Goal: Information Seeking & Learning: Learn about a topic

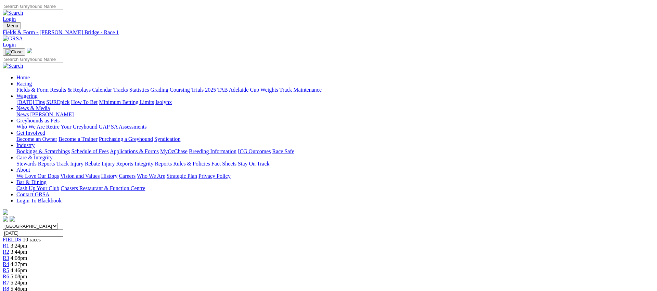
click at [49, 87] on link "Fields & Form" at bounding box center [32, 90] width 32 height 6
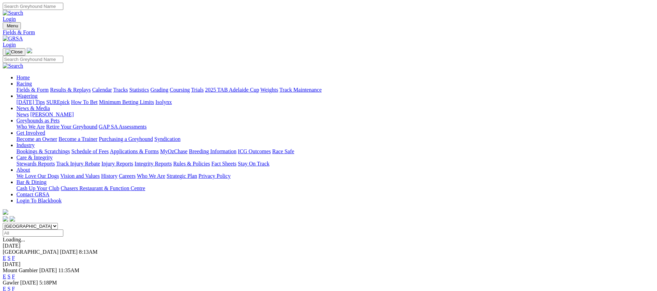
click at [6, 255] on link "E" at bounding box center [4, 258] width 3 height 6
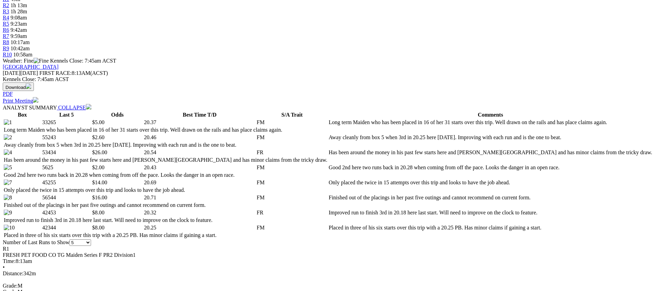
scroll to position [268, 0]
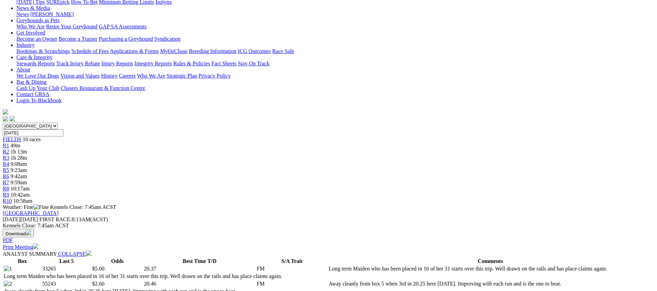
scroll to position [0, 0]
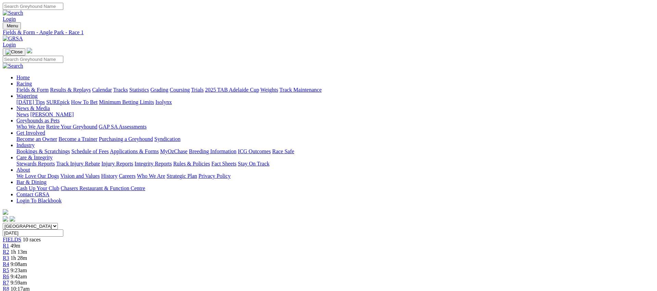
click at [9, 249] on link "R2" at bounding box center [6, 252] width 7 height 6
click at [49, 87] on link "Fields & Form" at bounding box center [32, 90] width 32 height 6
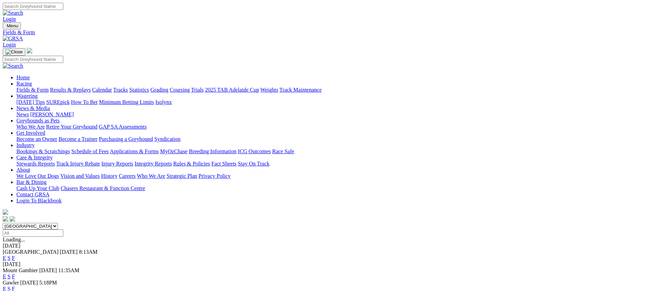
click at [15, 255] on link "F" at bounding box center [13, 258] width 3 height 6
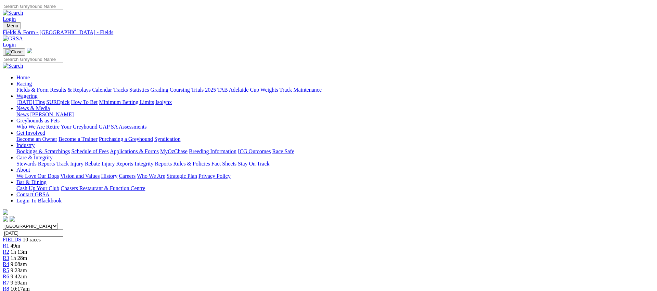
click at [49, 87] on link "Fields & Form" at bounding box center [32, 90] width 32 height 6
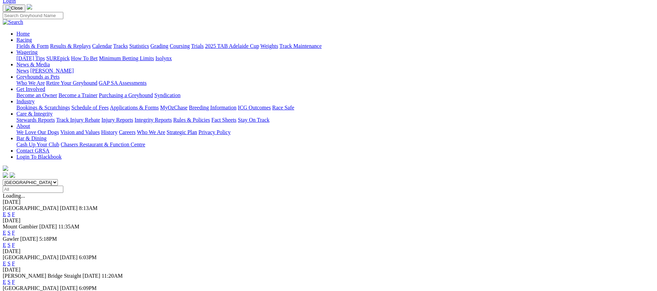
scroll to position [48, 0]
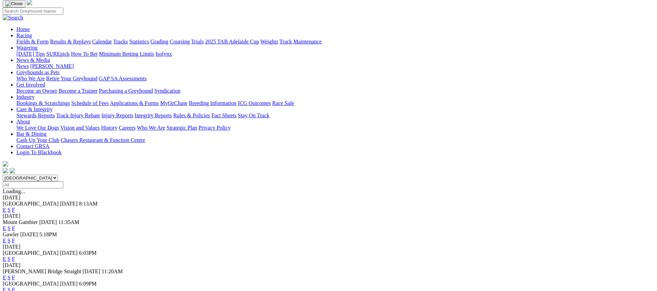
click at [15, 238] on link "F" at bounding box center [13, 241] width 3 height 6
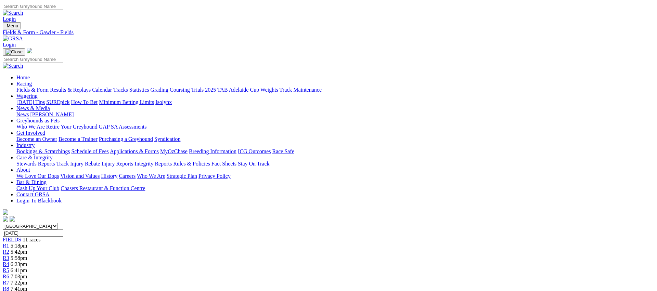
click at [49, 87] on link "Fields & Form" at bounding box center [32, 90] width 32 height 6
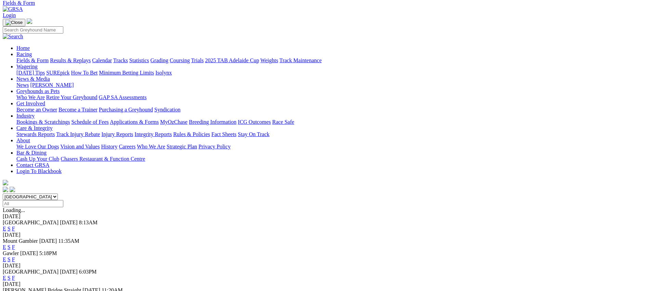
scroll to position [90, 0]
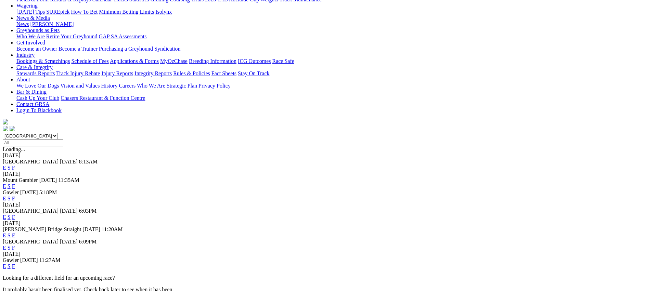
click at [6, 196] on link "E" at bounding box center [4, 199] width 3 height 6
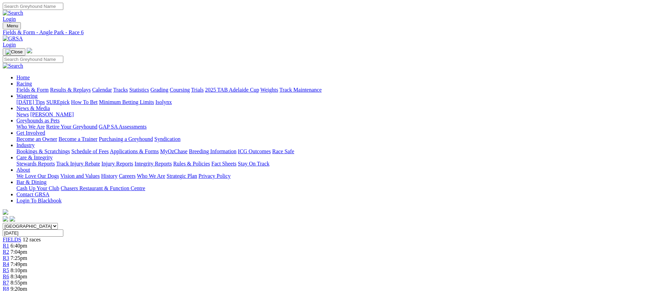
click at [49, 87] on link "Fields & Form" at bounding box center [32, 90] width 32 height 6
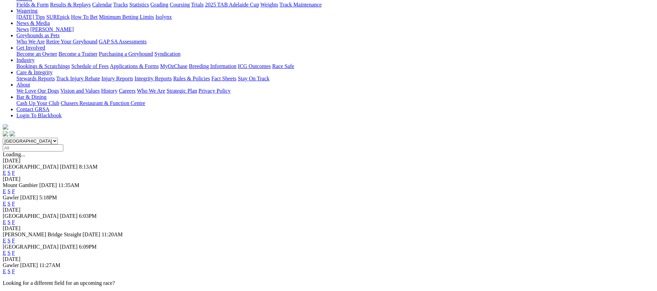
scroll to position [92, 0]
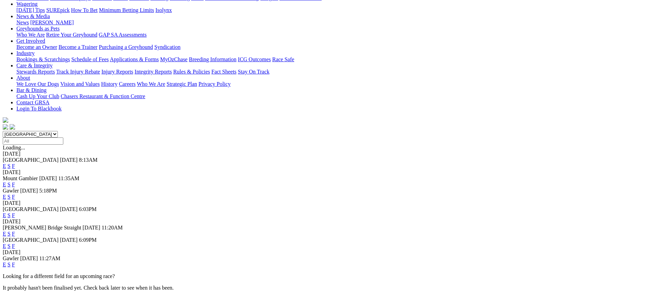
click at [15, 213] on link "F" at bounding box center [13, 216] width 3 height 6
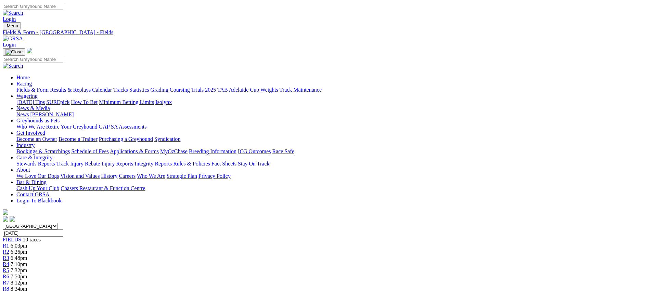
drag, startPoint x: 508, startPoint y: 154, endPoint x: 504, endPoint y: 154, distance: 4.1
click at [49, 87] on link "Fields & Form" at bounding box center [32, 90] width 32 height 6
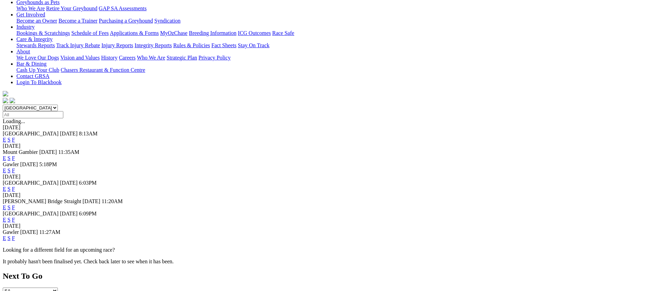
scroll to position [119, 0]
click at [15, 204] on link "F" at bounding box center [13, 207] width 3 height 6
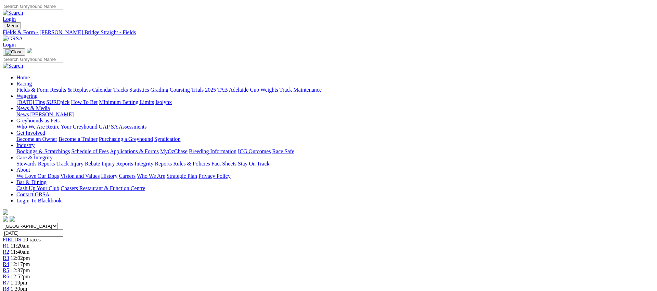
click at [49, 87] on link "Fields & Form" at bounding box center [32, 90] width 32 height 6
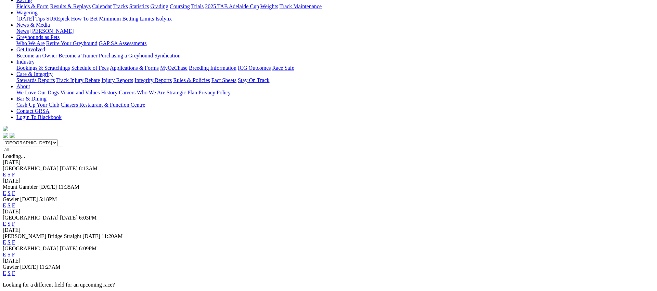
scroll to position [87, 0]
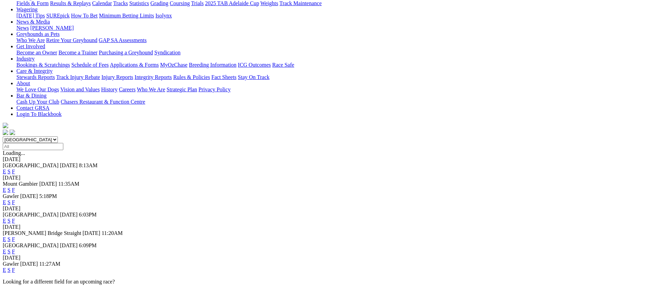
click at [15, 249] on link "F" at bounding box center [13, 252] width 3 height 6
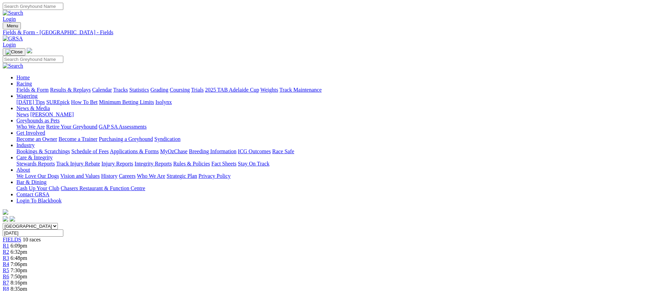
drag, startPoint x: 0, startPoint y: 0, endPoint x: 512, endPoint y: 153, distance: 534.7
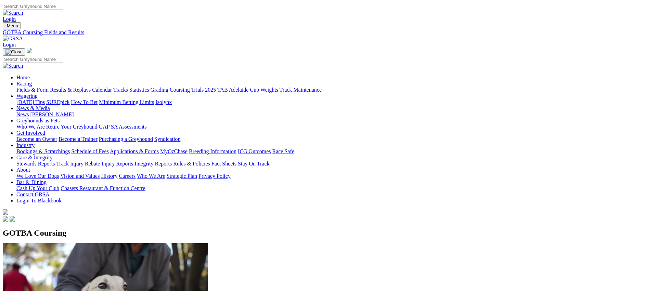
click at [190, 87] on link "Coursing" at bounding box center [180, 90] width 20 height 6
click at [49, 87] on link "Fields & Form" at bounding box center [32, 90] width 32 height 6
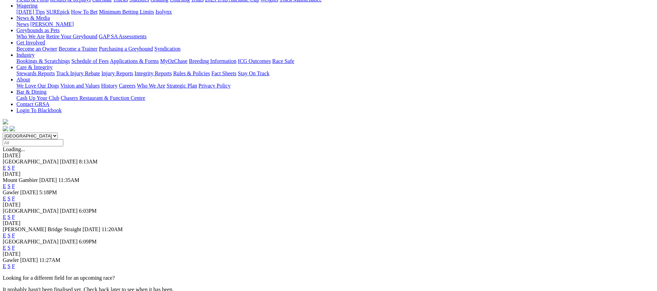
scroll to position [91, 0]
click at [15, 245] on link "F" at bounding box center [13, 248] width 3 height 6
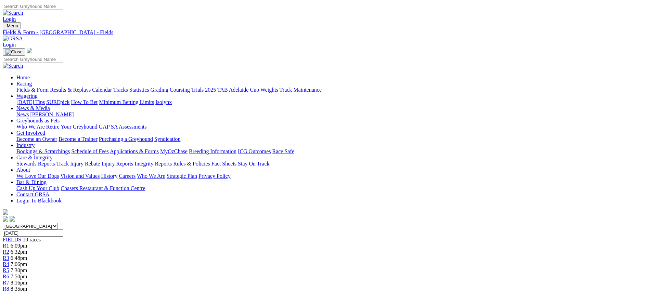
click at [49, 87] on link "Fields & Form" at bounding box center [32, 90] width 32 height 6
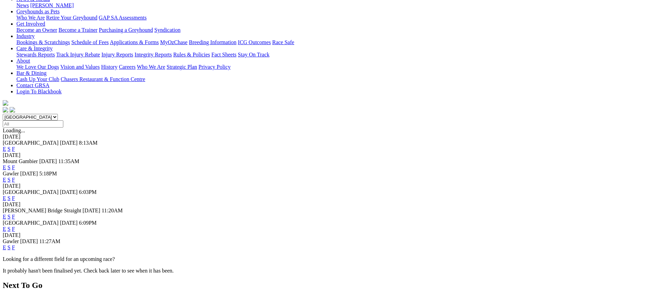
scroll to position [114, 0]
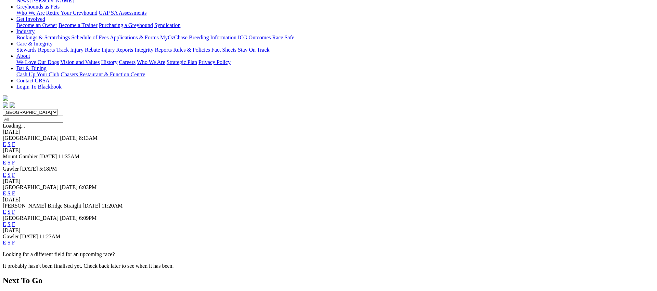
click at [15, 240] on link "F" at bounding box center [13, 243] width 3 height 6
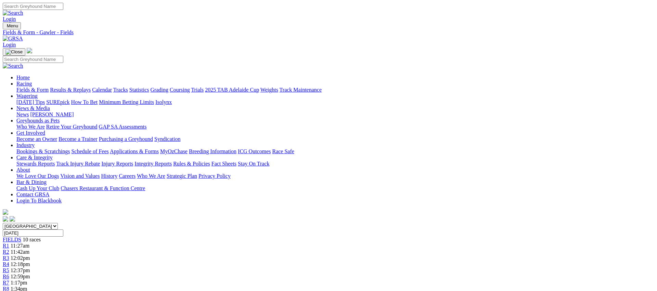
click at [49, 87] on link "Fields & Form" at bounding box center [32, 90] width 32 height 6
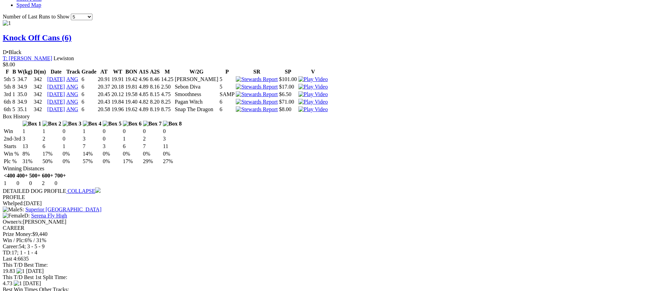
scroll to position [675, 0]
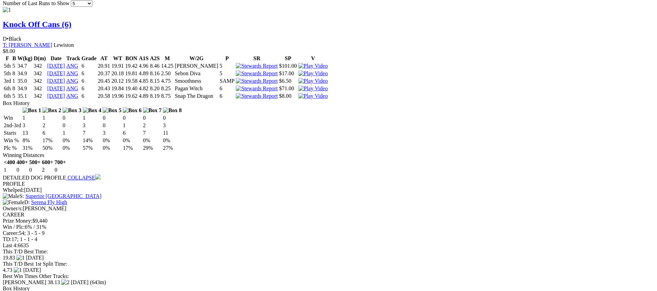
drag, startPoint x: 549, startPoint y: 185, endPoint x: 550, endPoint y: 174, distance: 11.0
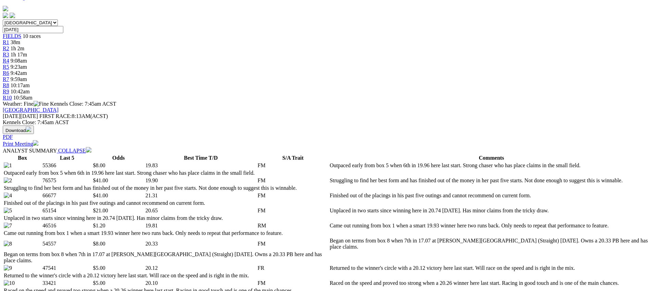
scroll to position [0, 0]
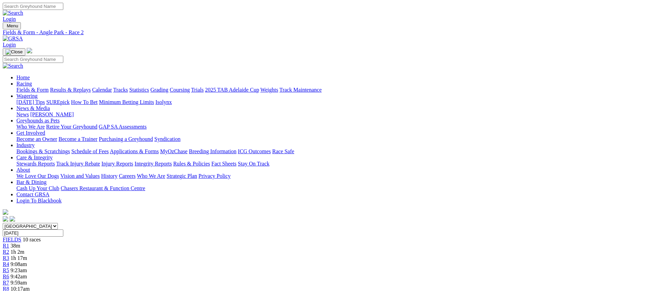
click at [9, 255] on link "R3" at bounding box center [6, 258] width 7 height 6
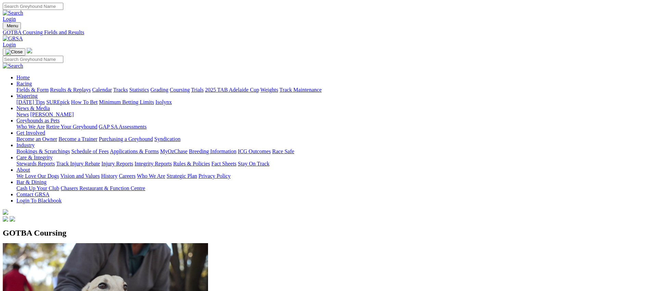
click at [278, 87] on link "Weights" at bounding box center [270, 90] width 18 height 6
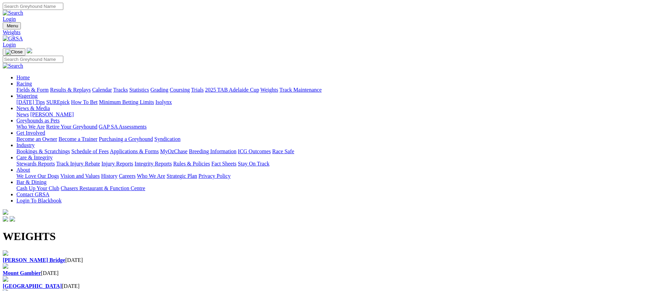
click at [49, 87] on link "Fields & Form" at bounding box center [32, 90] width 32 height 6
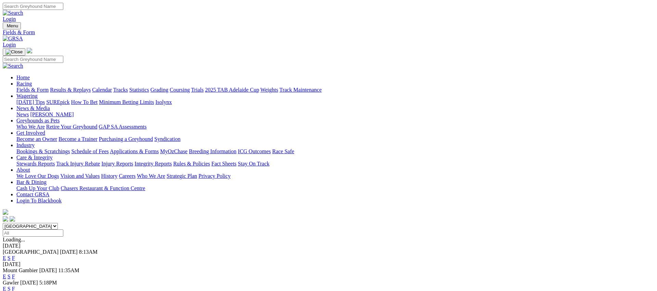
click at [278, 87] on link "Weights" at bounding box center [270, 90] width 18 height 6
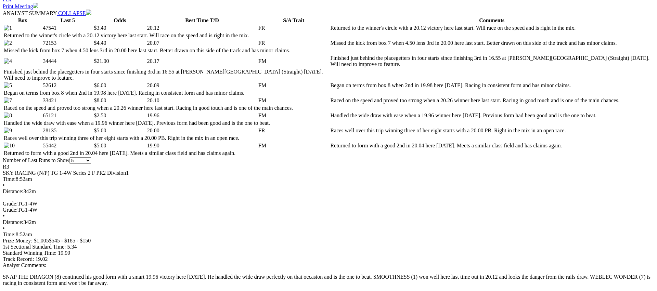
scroll to position [343, 0]
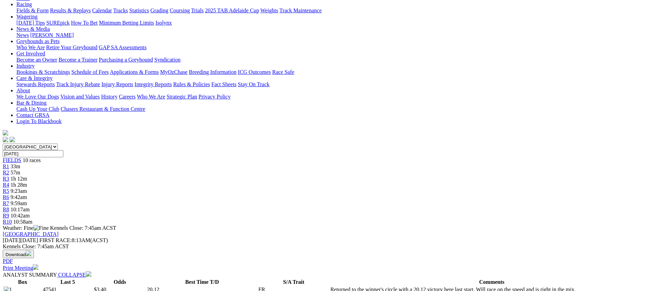
scroll to position [0, 0]
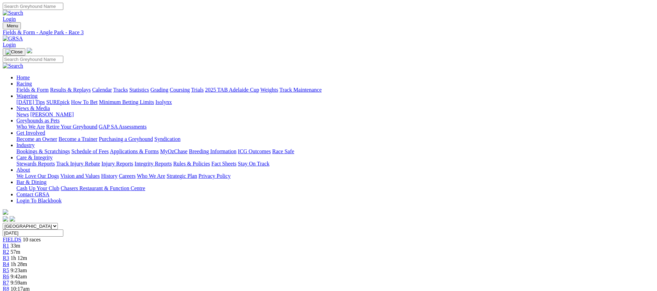
click at [9, 262] on link "R4" at bounding box center [6, 265] width 7 height 6
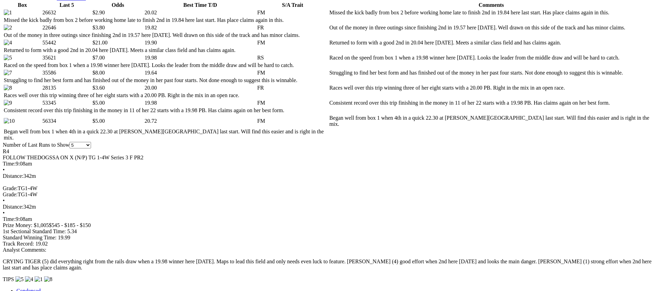
scroll to position [353, 0]
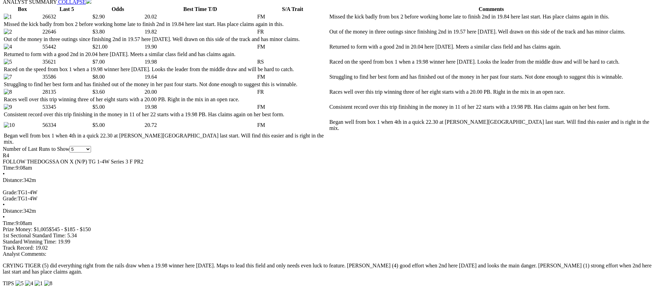
drag, startPoint x: 546, startPoint y: 110, endPoint x: 445, endPoint y: 116, distance: 101.5
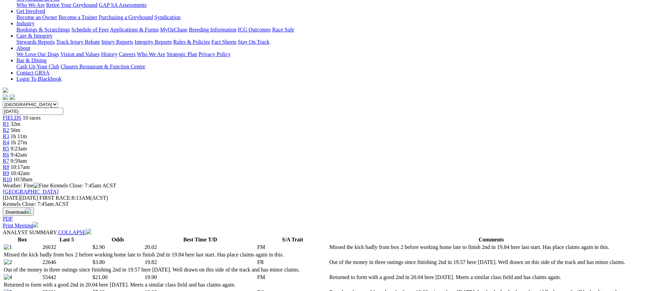
scroll to position [26, 0]
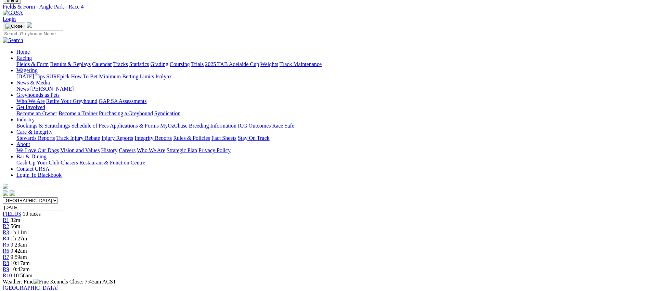
drag, startPoint x: 330, startPoint y: 81, endPoint x: 277, endPoint y: 83, distance: 53.8
click at [327, 242] on div "R5 9:23am" at bounding box center [329, 245] width 652 height 6
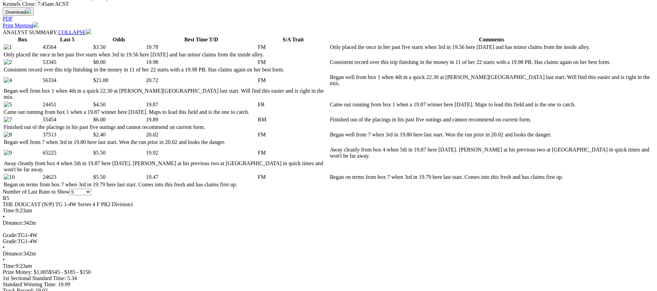
scroll to position [322, 0]
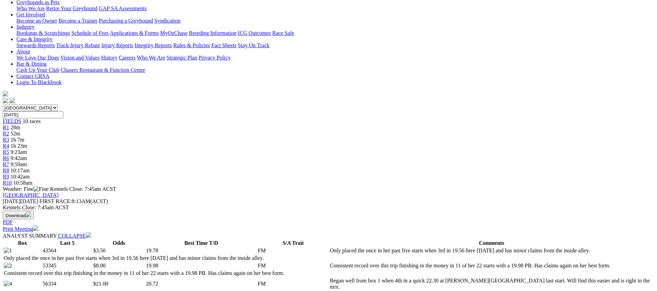
scroll to position [0, 0]
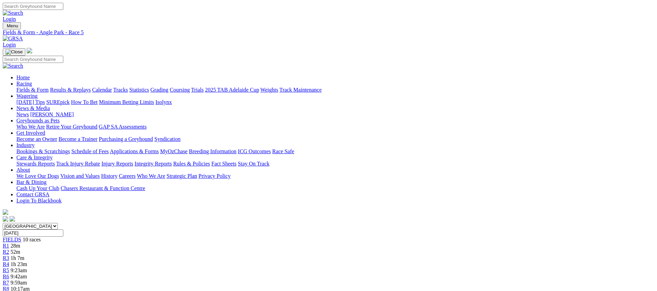
click at [9, 274] on span "R6" at bounding box center [6, 277] width 7 height 6
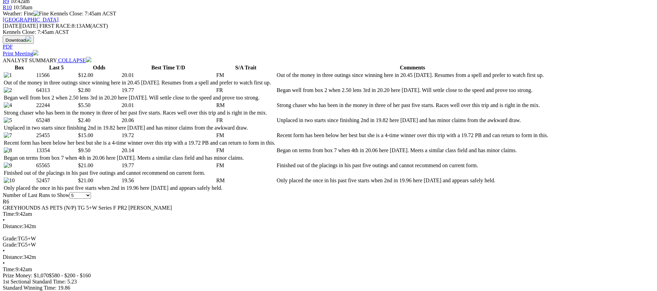
scroll to position [330, 0]
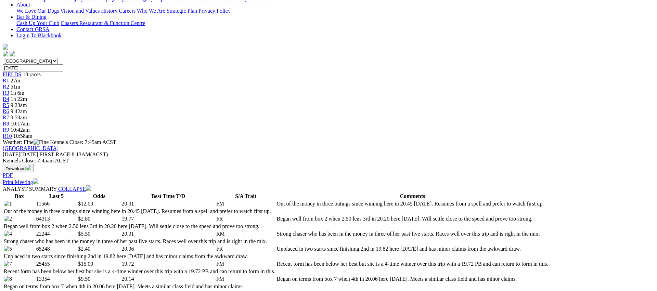
scroll to position [0, 0]
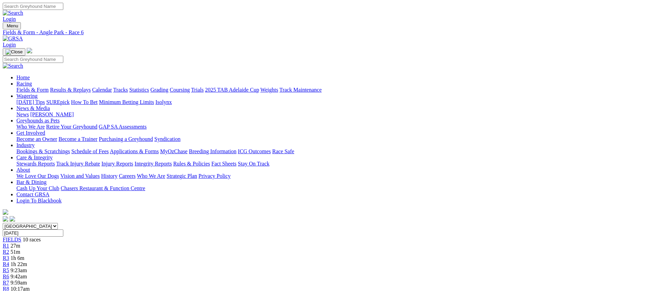
click at [9, 280] on link "R7" at bounding box center [6, 283] width 7 height 6
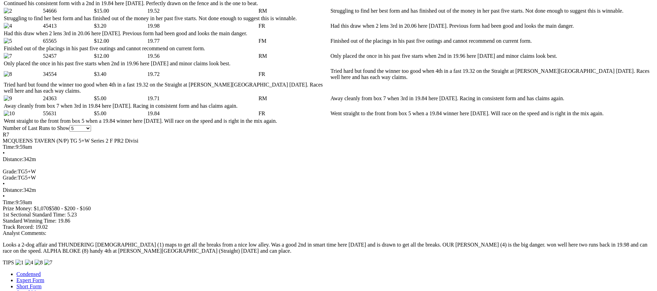
scroll to position [365, 0]
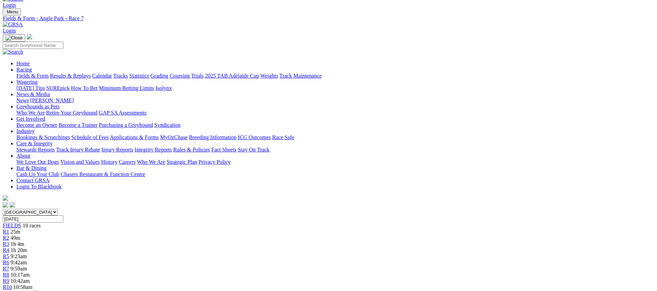
scroll to position [0, 0]
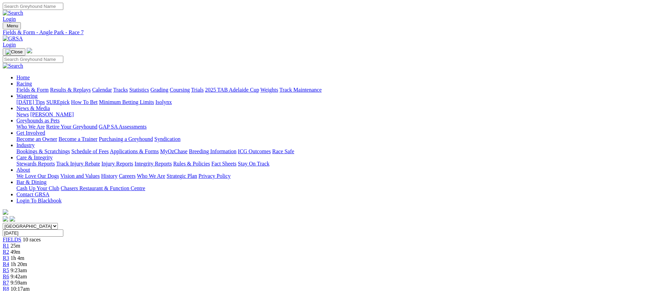
click at [446, 286] on div "R8 10:17am" at bounding box center [329, 289] width 652 height 6
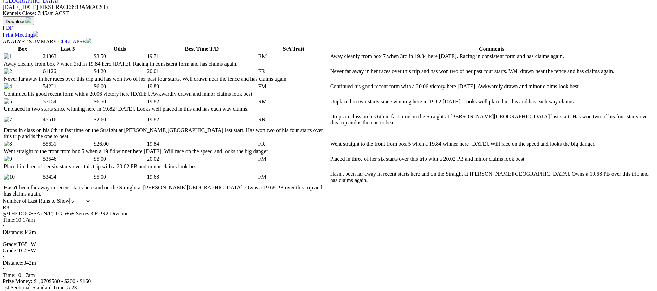
scroll to position [341, 0]
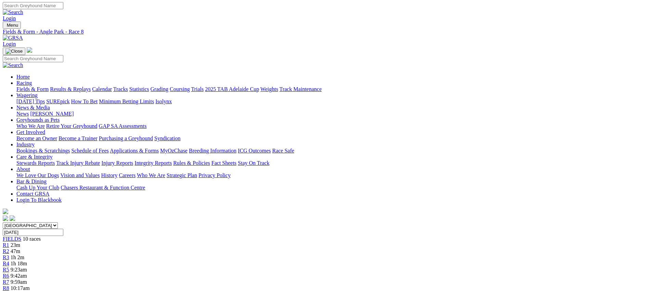
scroll to position [0, 0]
click at [477, 291] on div "R9 10:42am" at bounding box center [329, 295] width 652 height 6
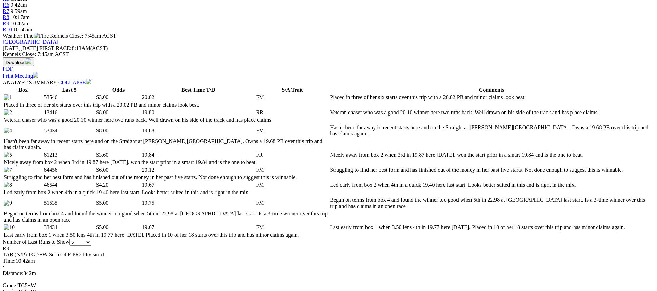
scroll to position [289, 0]
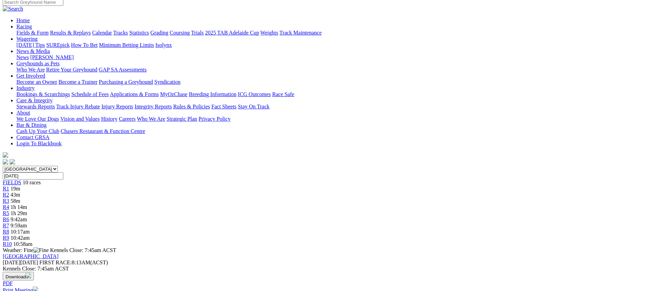
scroll to position [0, 0]
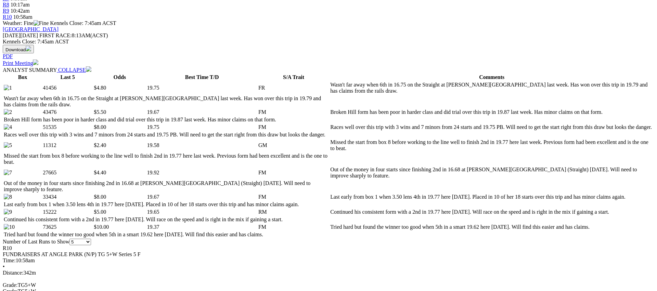
scroll to position [285, 0]
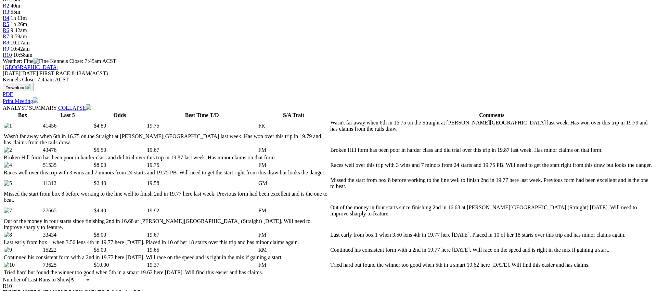
scroll to position [0, 0]
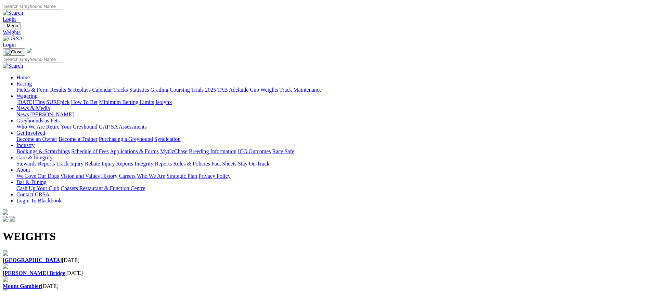
click at [113, 251] on div "Angle Park [DATE]" at bounding box center [329, 257] width 652 height 13
